Goal: Obtain resource: Download file/media

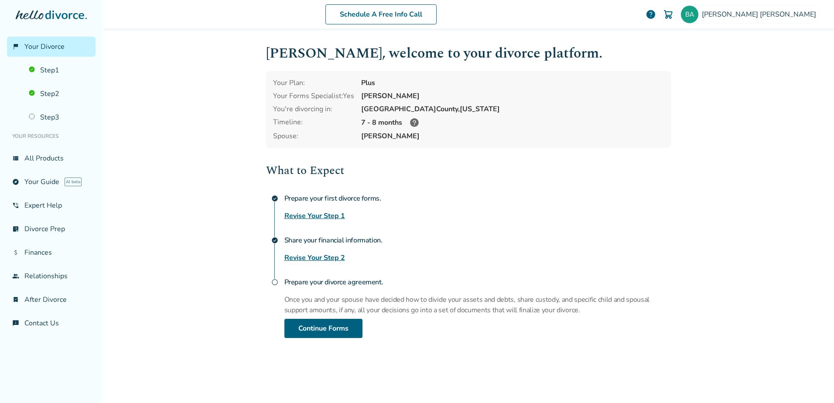
click at [302, 255] on link "Revise Your Step 2" at bounding box center [314, 258] width 61 height 10
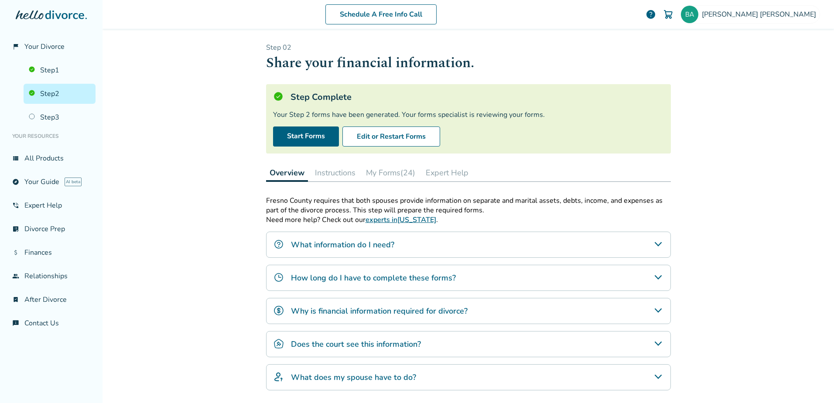
click at [379, 173] on button "My Forms (24)" at bounding box center [391, 172] width 56 height 17
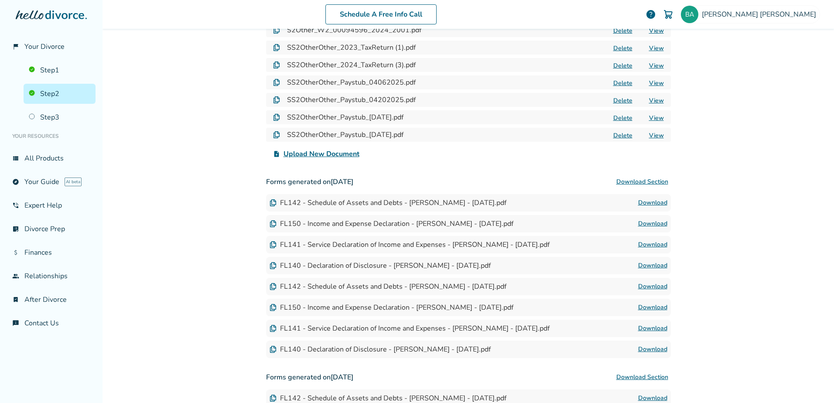
scroll to position [262, 0]
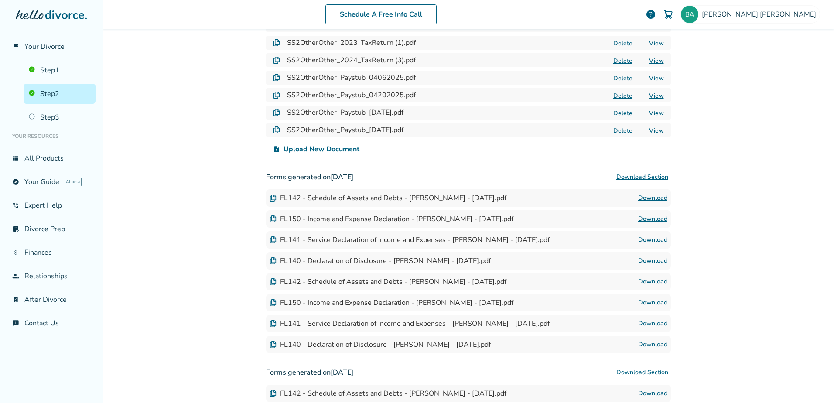
click at [445, 198] on link "Download" at bounding box center [652, 198] width 29 height 10
click at [445, 217] on link "Download" at bounding box center [652, 219] width 29 height 10
click at [445, 320] on link "Download" at bounding box center [652, 323] width 29 height 10
click at [445, 346] on link "Download" at bounding box center [652, 344] width 29 height 10
click at [445, 302] on link "Download" at bounding box center [652, 303] width 29 height 10
